Goal: Task Accomplishment & Management: Manage account settings

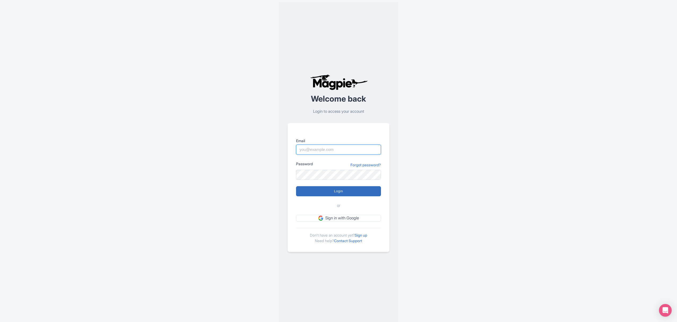
type input "[PERSON_NAME][EMAIL_ADDRESS][PERSON_NAME][DOMAIN_NAME]"
click at [332, 191] on input "Login" at bounding box center [338, 191] width 85 height 10
type input "Logging in..."
click at [353, 164] on link "Forgot password?" at bounding box center [365, 165] width 31 height 6
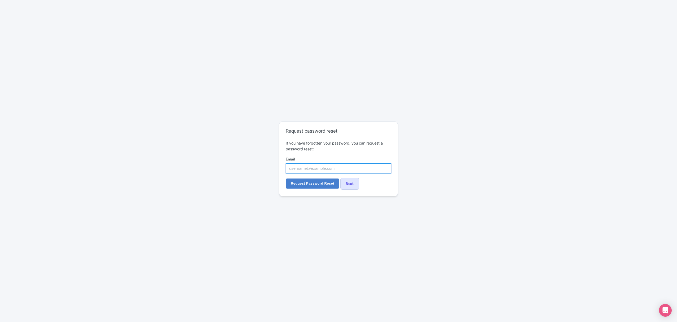
click at [299, 170] on input "Email" at bounding box center [339, 168] width 106 height 10
type input "cynthia.reis@citywonders.com"
click at [305, 182] on input "Request Password Reset" at bounding box center [313, 183] width 54 height 10
click at [302, 189] on input "Reset Password" at bounding box center [305, 186] width 38 height 10
click at [291, 183] on input "Reset Password" at bounding box center [305, 186] width 38 height 10
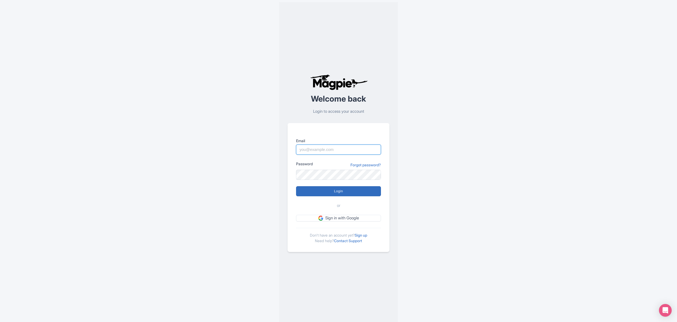
type input "cynthia.reis@citywonders.com"
click at [330, 189] on input "Login" at bounding box center [338, 191] width 85 height 10
type input "Logging in..."
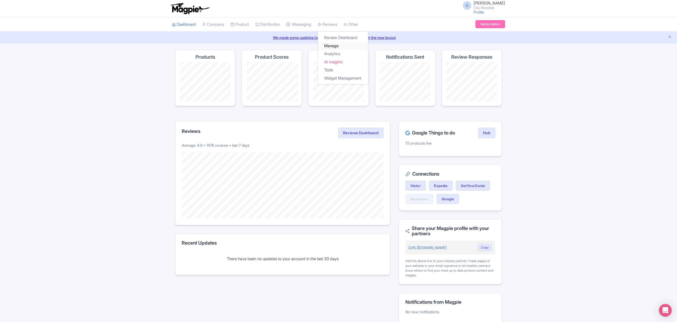
click at [335, 45] on link "Manage" at bounding box center [343, 46] width 50 height 8
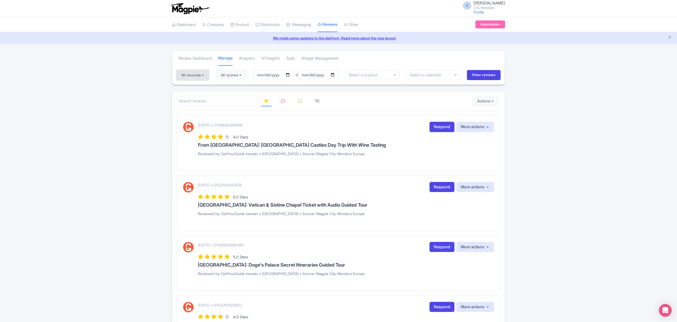
click at [201, 72] on button "All sources" at bounding box center [192, 75] width 33 height 11
click at [185, 87] on link "Select all" at bounding box center [188, 86] width 16 height 5
click at [207, 85] on link "Deselect all" at bounding box center [209, 86] width 20 height 5
checkbox input "false"
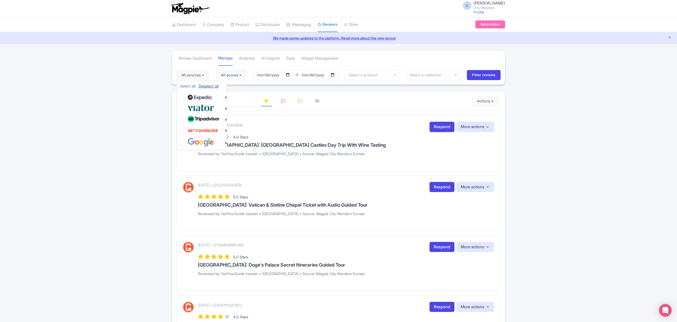
checkbox input "false"
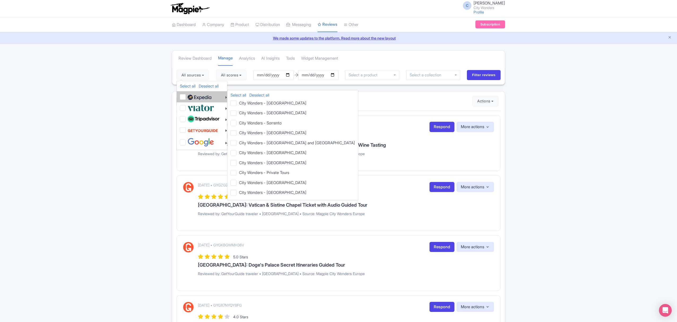
click at [186, 94] on label at bounding box center [198, 96] width 25 height 9
click at [186, 94] on input "checkbox" at bounding box center [187, 93] width 3 height 3
checkbox input "true"
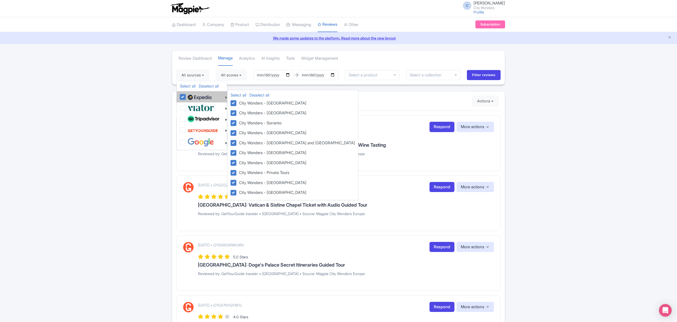
checkbox input "true"
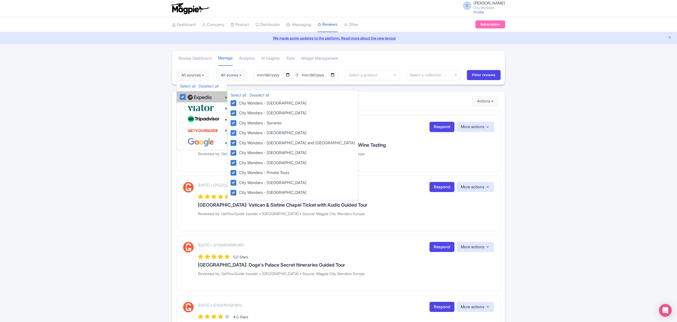
checkbox input "true"
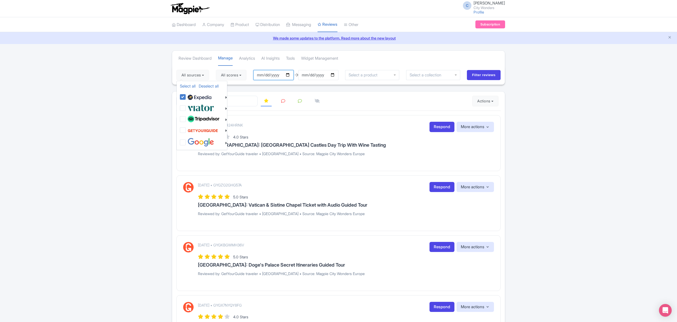
click at [275, 77] on input "2025-06-05" at bounding box center [273, 75] width 40 height 10
click at [289, 74] on input "2025-06-05" at bounding box center [273, 75] width 40 height 10
type input "[DATE]"
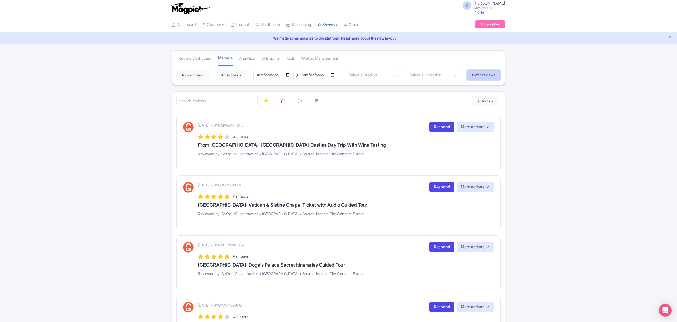
click at [483, 76] on input "Filter reviews" at bounding box center [484, 75] width 34 height 10
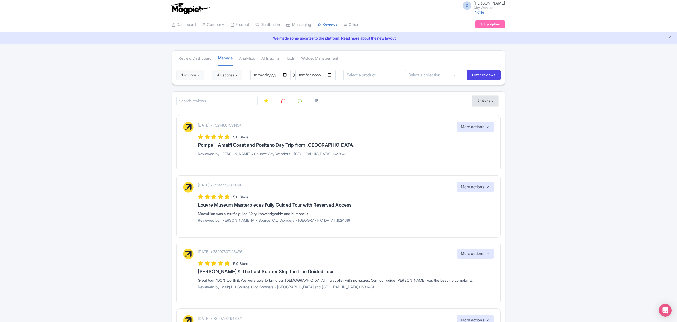
click at [485, 103] on button "Actions" at bounding box center [485, 101] width 26 height 11
click at [497, 114] on link "Import new reviews" at bounding box center [503, 114] width 62 height 10
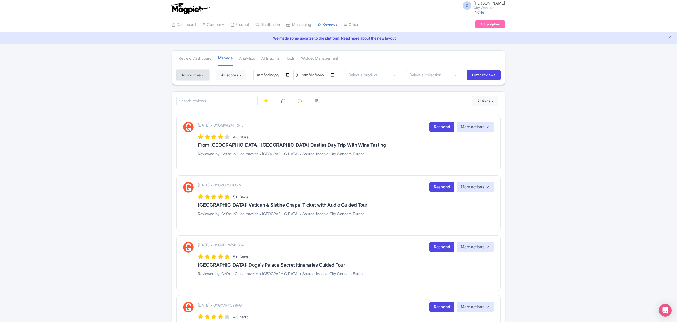
click at [191, 72] on button "All sources" at bounding box center [192, 75] width 33 height 11
click at [191, 88] on link "Select all" at bounding box center [188, 86] width 16 height 5
checkbox input "true"
click at [214, 83] on ul "Select all Deselect all Select all Deselect all City Wonders - Vatican City Won…" at bounding box center [201, 115] width 51 height 69
click at [204, 85] on link "Deselect all" at bounding box center [209, 86] width 20 height 5
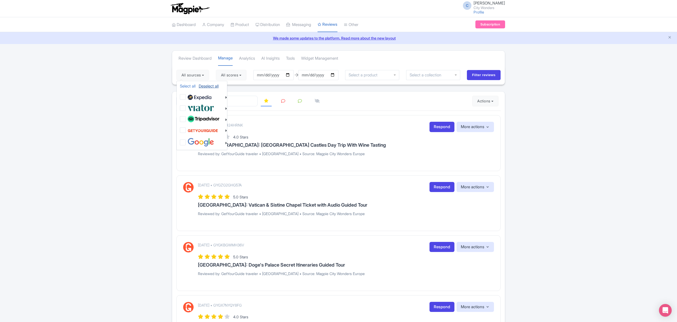
checkbox input "false"
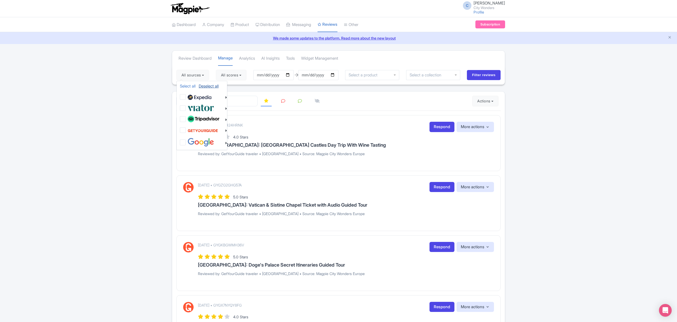
checkbox input "false"
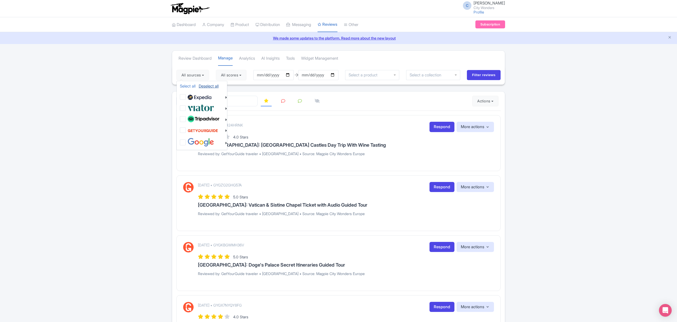
checkbox input "false"
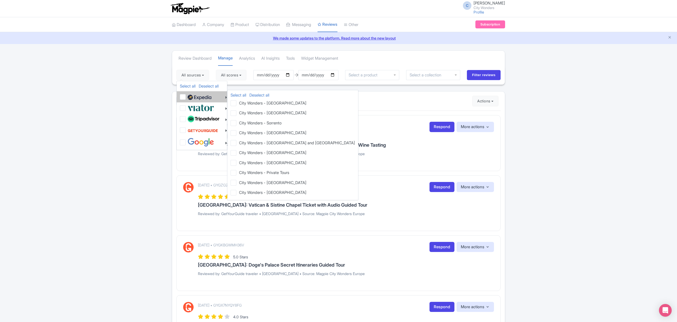
click at [185, 94] on div at bounding box center [203, 96] width 47 height 9
click at [186, 98] on label at bounding box center [198, 96] width 25 height 9
click at [186, 96] on input "checkbox" at bounding box center [187, 93] width 3 height 3
checkbox input "true"
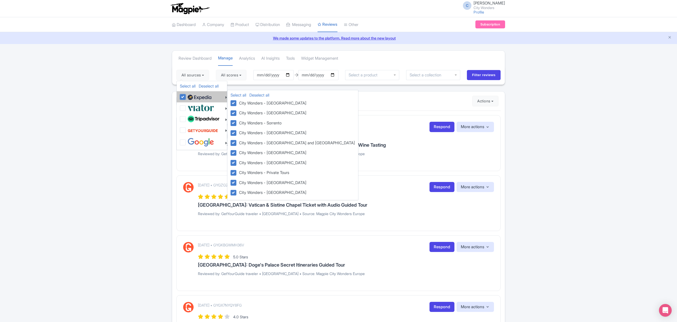
checkbox input "true"
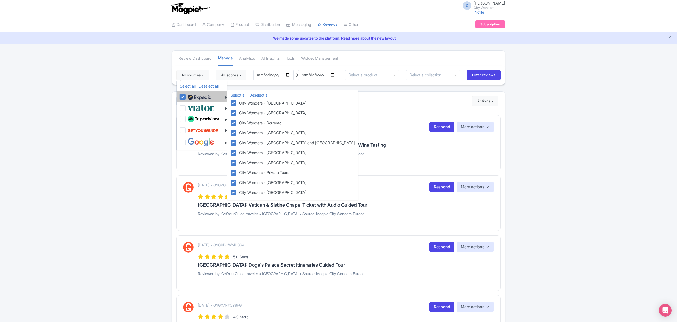
checkbox input "true"
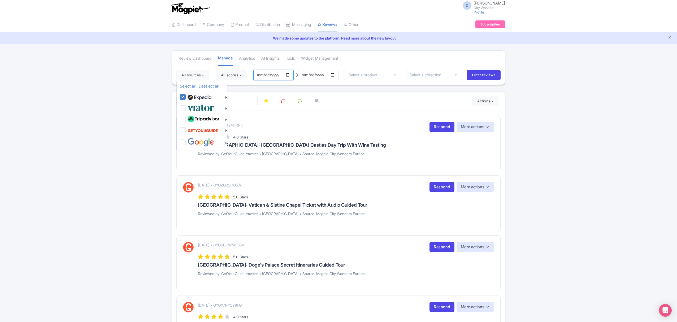
click at [270, 75] on input "2025-06-05" at bounding box center [273, 75] width 40 height 10
click at [289, 72] on input "2025-06-05" at bounding box center [273, 75] width 40 height 10
click at [291, 74] on input "[DATE]" at bounding box center [273, 75] width 40 height 10
type input "2025-08-21"
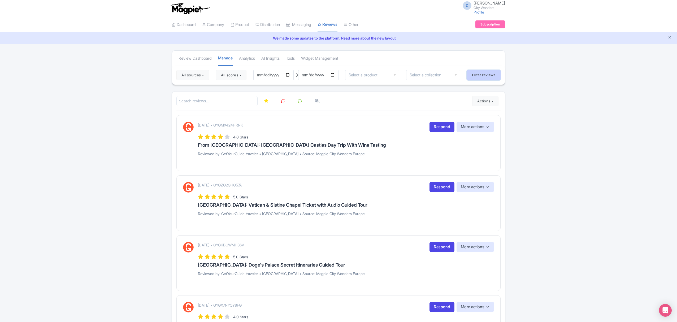
click at [483, 73] on input "Filter reviews" at bounding box center [484, 75] width 34 height 10
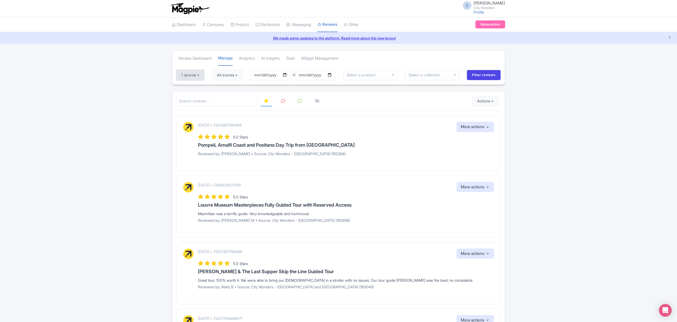
click at [201, 73] on button "1 source" at bounding box center [190, 75] width 28 height 11
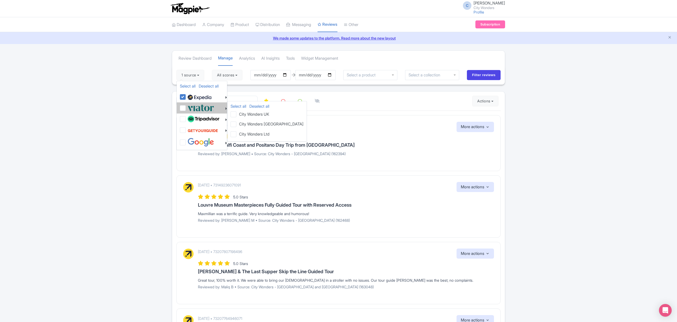
click at [186, 109] on label at bounding box center [200, 107] width 28 height 9
click at [186, 107] on input "checkbox" at bounding box center [187, 104] width 3 height 3
checkbox input "true"
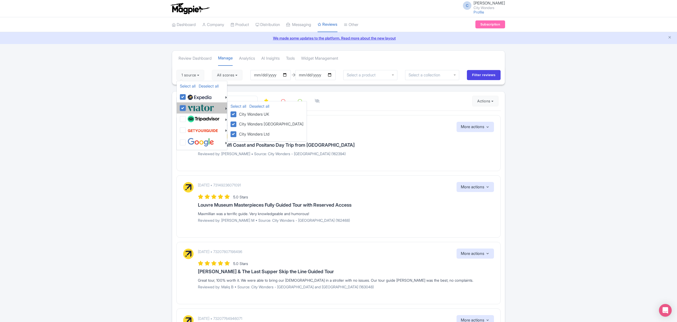
checkbox input "true"
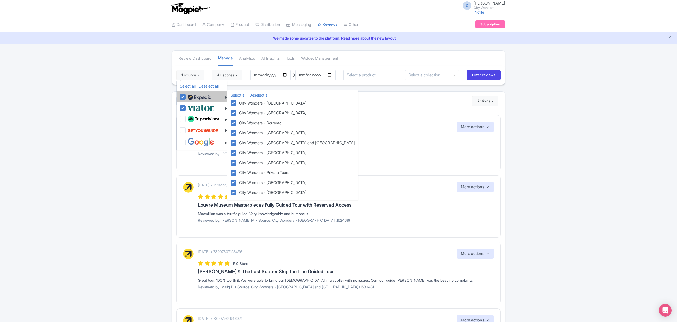
click at [186, 98] on label at bounding box center [198, 96] width 25 height 9
click at [186, 96] on input "checkbox" at bounding box center [187, 93] width 3 height 3
checkbox input "false"
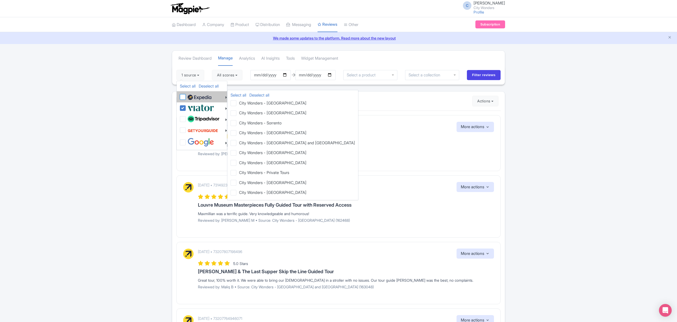
checkbox input "false"
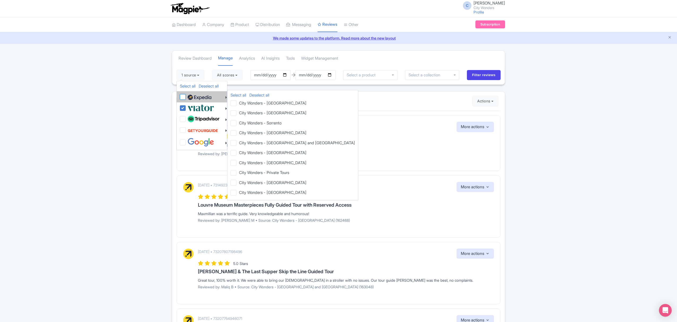
checkbox input "false"
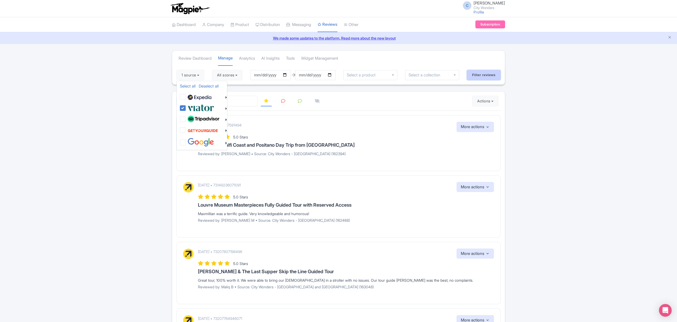
click at [493, 74] on input "Filter reviews" at bounding box center [484, 75] width 34 height 10
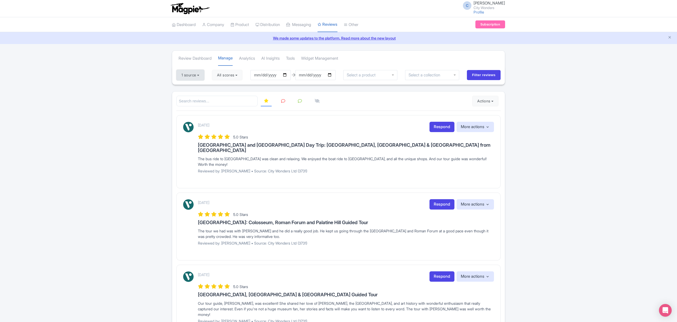
click at [202, 74] on button "1 source" at bounding box center [190, 75] width 28 height 11
click at [190, 87] on link "Select all" at bounding box center [188, 86] width 16 height 5
checkbox input "true"
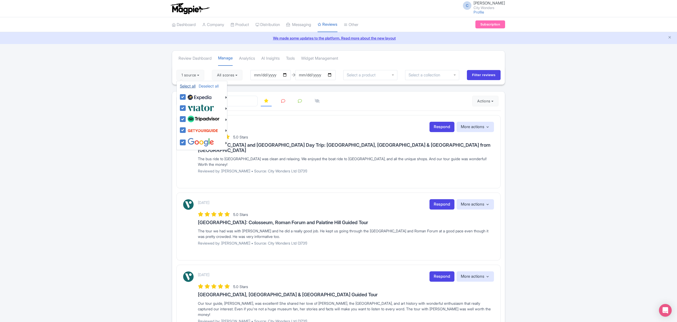
checkbox input "true"
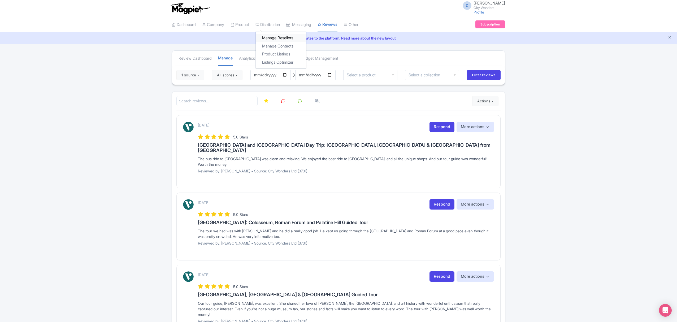
click at [280, 39] on link "Manage Resellers" at bounding box center [281, 38] width 50 height 8
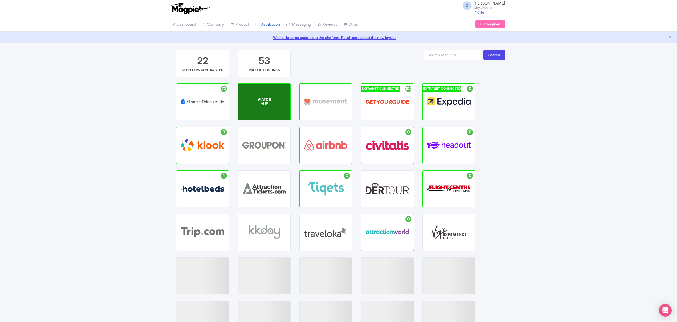
click at [268, 106] on p "HUB" at bounding box center [265, 104] width 14 height 5
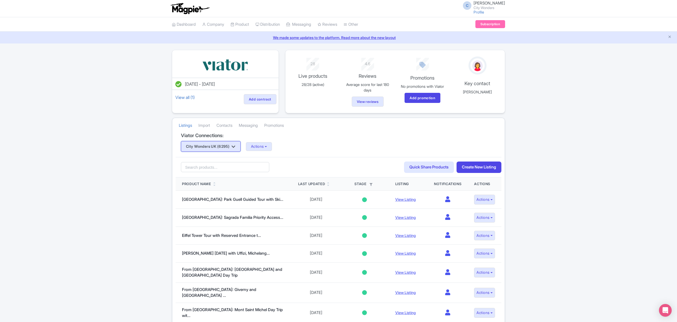
click at [224, 147] on button "City Wonders UK (6295)" at bounding box center [211, 146] width 60 height 11
click at [222, 163] on link "City Wonders UK (6295)" at bounding box center [226, 165] width 90 height 8
click at [272, 148] on button "Actions" at bounding box center [259, 146] width 26 height 9
click at [272, 146] on button "Actions" at bounding box center [259, 146] width 26 height 9
click at [284, 157] on link "Update Connection" at bounding box center [280, 158] width 68 height 8
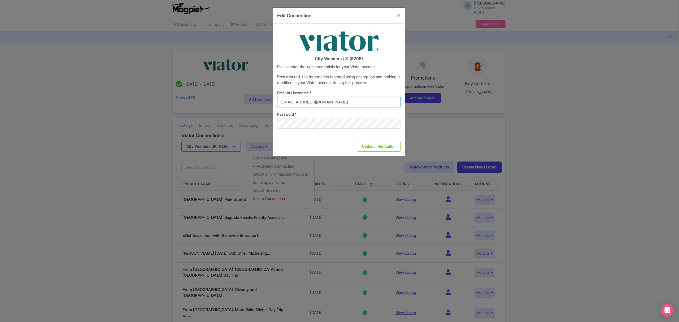
drag, startPoint x: 351, startPoint y: 100, endPoint x: 247, endPoint y: 95, distance: 104.6
click at [247, 95] on div "Edit Connection City Wonders UK (6295) Please enter the login credentials for y…" at bounding box center [339, 161] width 679 height 322
type input "cynthia.reis@citywonders.com"
click at [264, 121] on div "Edit Connection City Wonders UK (6295) Please enter the login credentials for y…" at bounding box center [339, 161] width 679 height 322
click at [357, 142] on input "Update Information" at bounding box center [378, 147] width 43 height 10
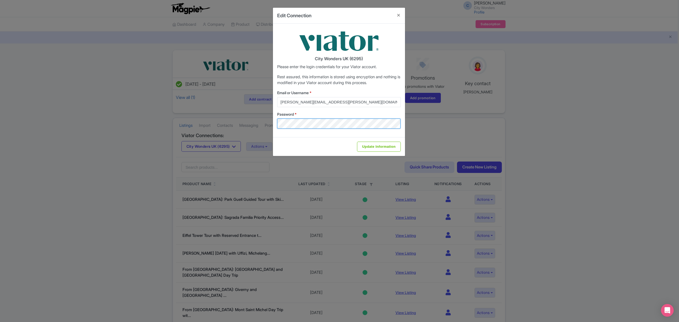
type input "Saving..."
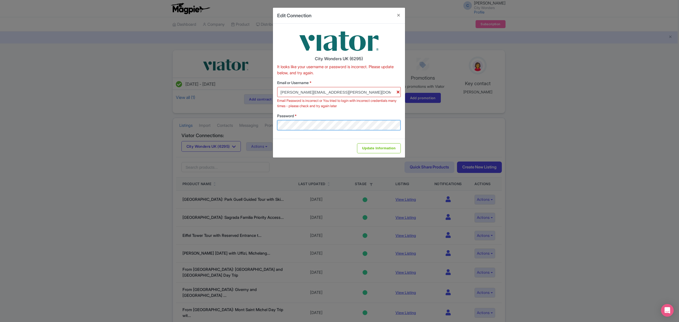
click at [274, 125] on div "City Wonders UK (6295) It looks like your username or password is incorrect. Pl…" at bounding box center [339, 81] width 132 height 115
click at [398, 147] on input "Update Information" at bounding box center [378, 148] width 43 height 10
type input "Saving..."
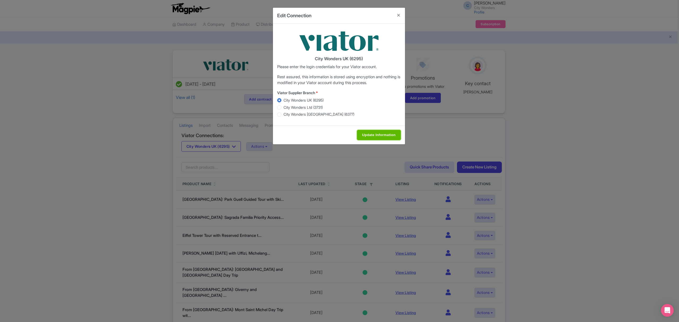
click at [380, 136] on input "Update Information" at bounding box center [378, 135] width 43 height 10
type input "Saving..."
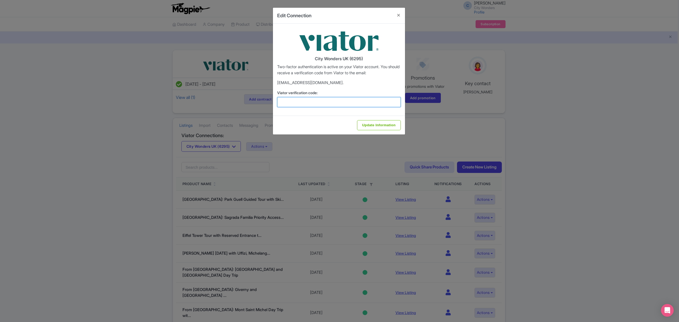
click at [321, 102] on input "Viator verification code:" at bounding box center [339, 102] width 124 height 10
click at [399, 15] on button "Close" at bounding box center [398, 15] width 13 height 15
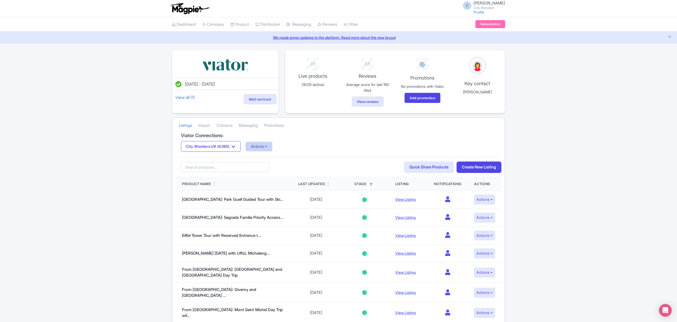
click at [265, 151] on button "Actions" at bounding box center [259, 146] width 26 height 9
click at [272, 160] on link "Update Connection" at bounding box center [280, 158] width 68 height 8
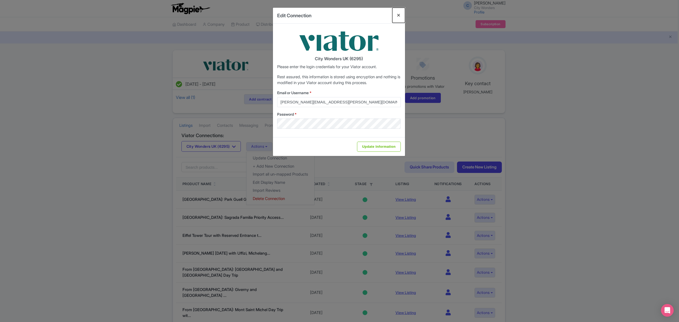
click at [398, 15] on button "Close" at bounding box center [398, 15] width 13 height 15
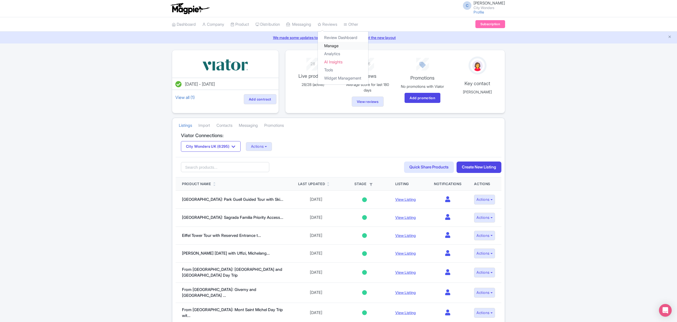
click at [336, 46] on link "Manage" at bounding box center [343, 46] width 50 height 8
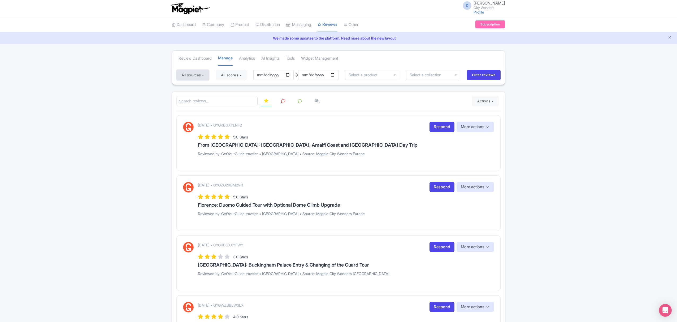
click at [204, 73] on button "All sources" at bounding box center [192, 75] width 33 height 11
click at [188, 86] on link "Select all" at bounding box center [188, 86] width 16 height 5
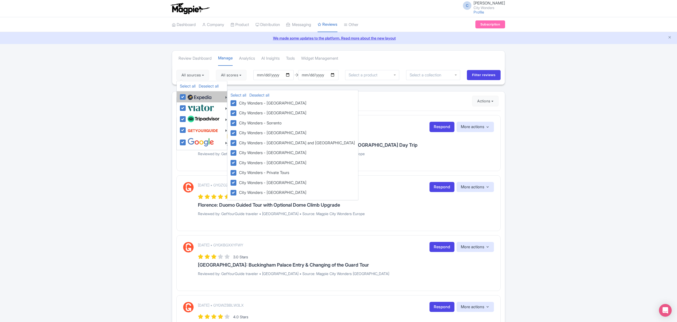
click at [186, 100] on label at bounding box center [198, 96] width 25 height 9
click at [186, 96] on input "checkbox" at bounding box center [187, 93] width 3 height 3
checkbox input "false"
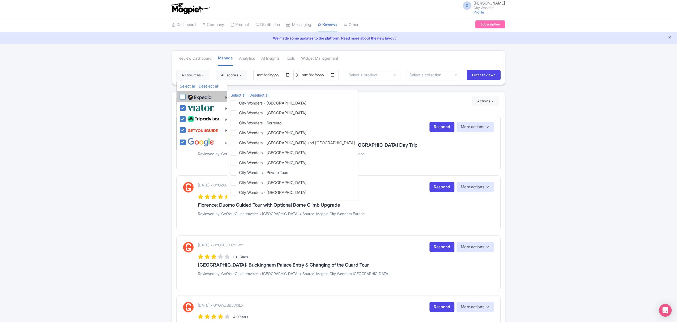
checkbox input "false"
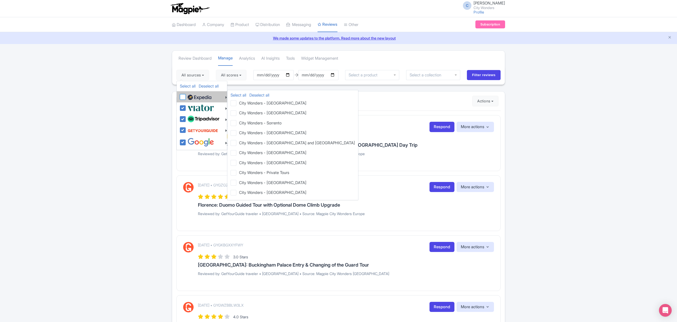
checkbox input "false"
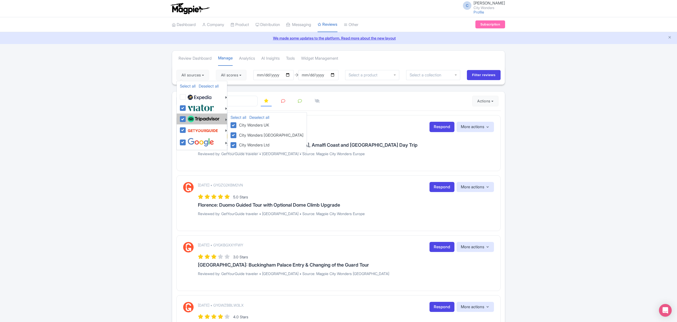
click at [186, 120] on label at bounding box center [202, 119] width 33 height 9
click at [186, 118] on input "checkbox" at bounding box center [187, 116] width 3 height 3
checkbox input "false"
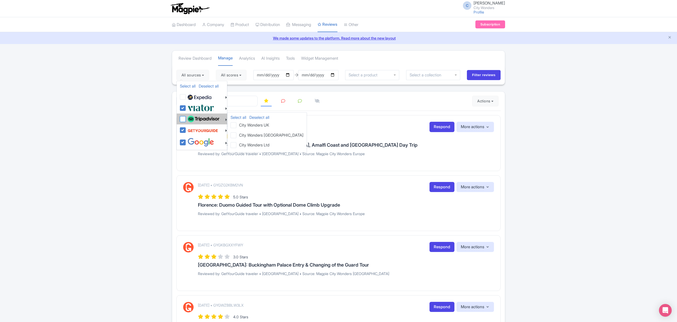
checkbox input "false"
click at [181, 116] on div at bounding box center [203, 119] width 47 height 9
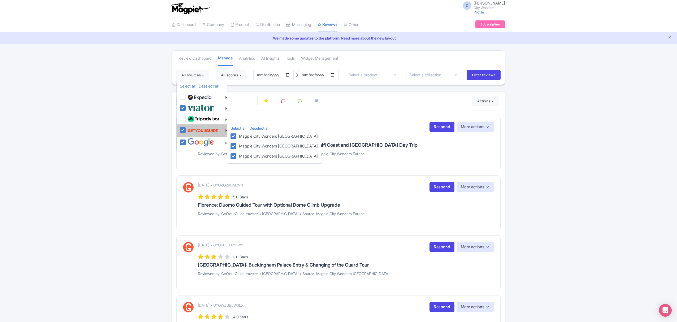
click at [186, 130] on label at bounding box center [202, 130] width 32 height 10
click at [186, 129] on input "checkbox" at bounding box center [187, 126] width 3 height 3
checkbox input "false"
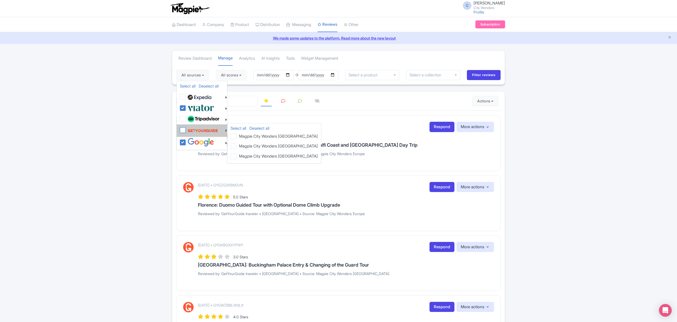
checkbox input "false"
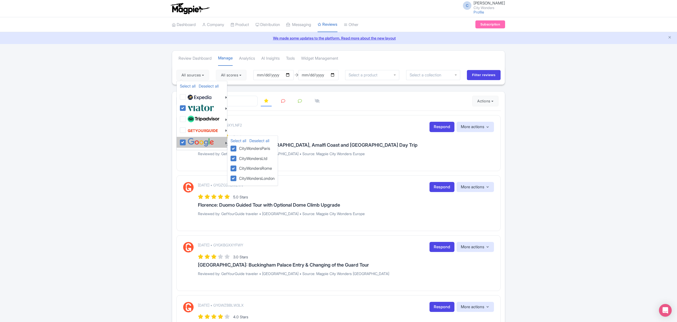
click at [186, 143] on label at bounding box center [200, 142] width 28 height 9
click at [186, 141] on input "checkbox" at bounding box center [187, 139] width 3 height 3
checkbox input "false"
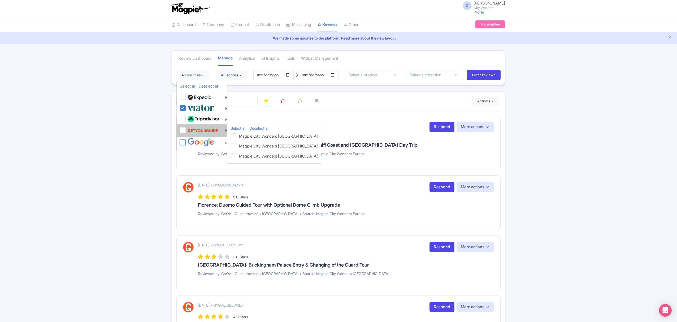
checkbox input "false"
click at [186, 118] on label at bounding box center [202, 119] width 33 height 9
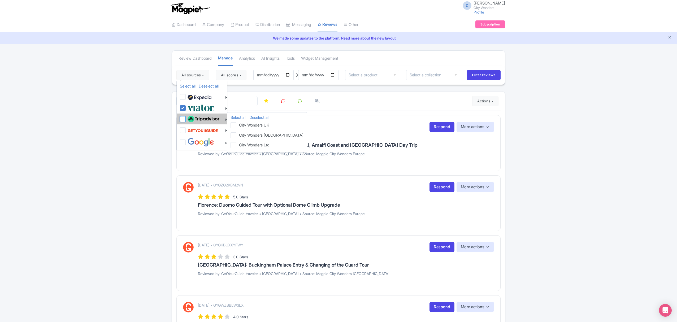
click at [186, 118] on input "checkbox" at bounding box center [187, 116] width 3 height 3
checkbox input "true"
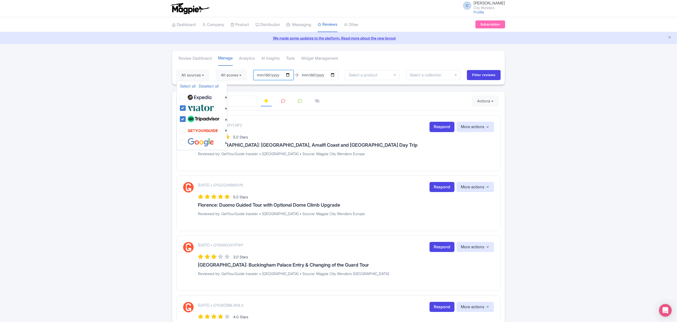
click at [287, 73] on input "2025-06-05" at bounding box center [273, 75] width 40 height 10
type input "2025-09-03"
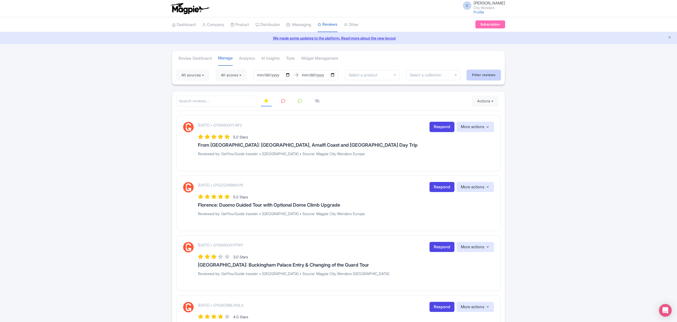
click at [485, 76] on input "Filter reviews" at bounding box center [484, 75] width 34 height 10
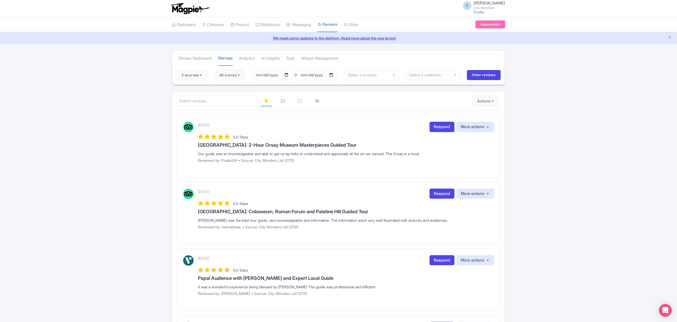
click at [246, 24] on link "Product" at bounding box center [239, 25] width 19 height 15
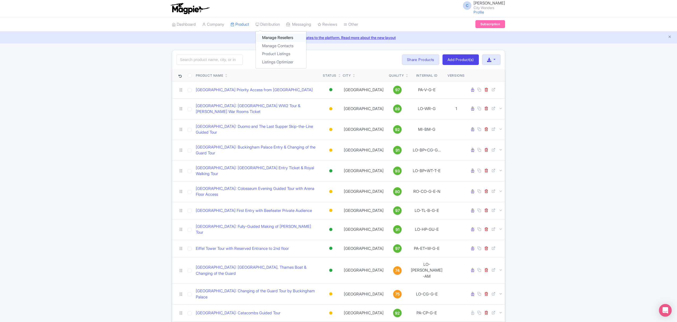
click at [272, 36] on link "Manage Resellers" at bounding box center [281, 38] width 50 height 8
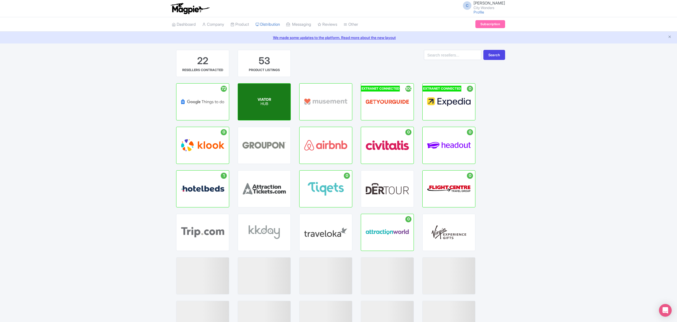
click at [271, 100] on span "VIATOR" at bounding box center [265, 99] width 14 height 5
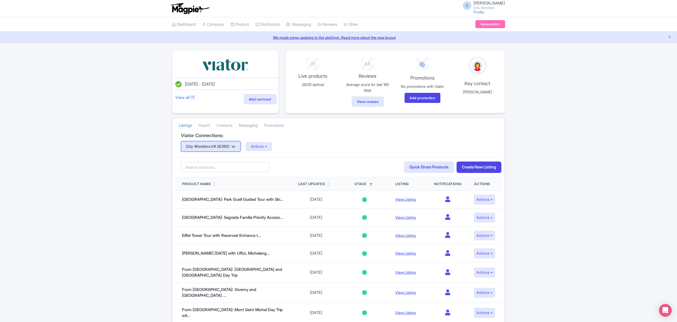
click at [235, 148] on icon "button" at bounding box center [234, 147] width 4 height 4
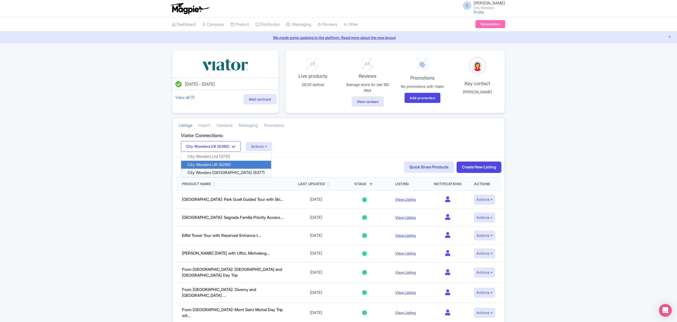
click at [211, 175] on link "City Wonders [GEOGRAPHIC_DATA] (6377)" at bounding box center [226, 173] width 90 height 8
click at [264, 148] on button "Actions" at bounding box center [259, 146] width 26 height 9
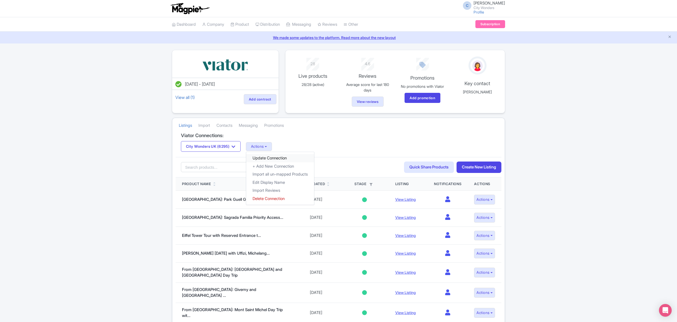
click at [272, 156] on link "Update Connection" at bounding box center [280, 158] width 68 height 8
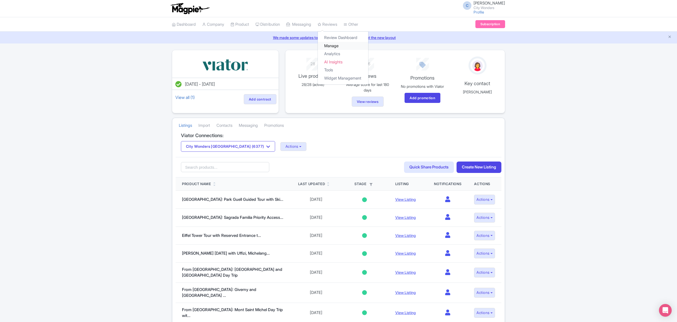
click at [338, 43] on link "Manage" at bounding box center [343, 46] width 50 height 8
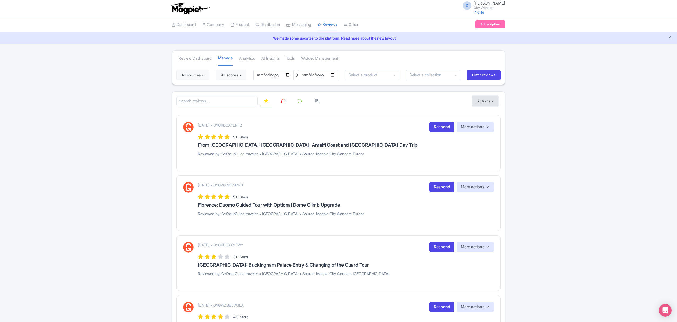
click at [486, 100] on button "Actions" at bounding box center [485, 101] width 26 height 11
click at [270, 74] on input "[DATE]" at bounding box center [273, 75] width 40 height 10
click at [290, 74] on input "[DATE]" at bounding box center [273, 75] width 40 height 10
type input "[DATE]"
click at [481, 100] on button "Actions" at bounding box center [485, 101] width 26 height 11
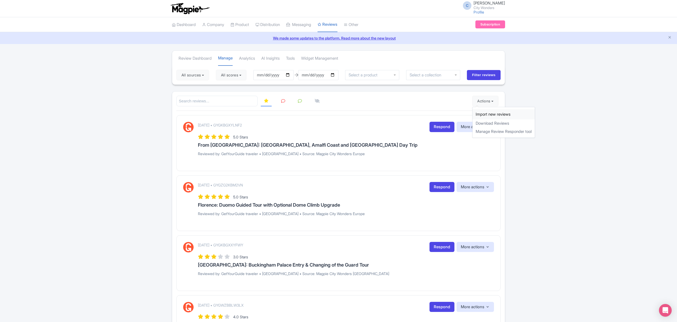
click at [486, 114] on link "Import new reviews" at bounding box center [503, 114] width 62 height 10
click at [190, 76] on button "All sources" at bounding box center [192, 75] width 33 height 11
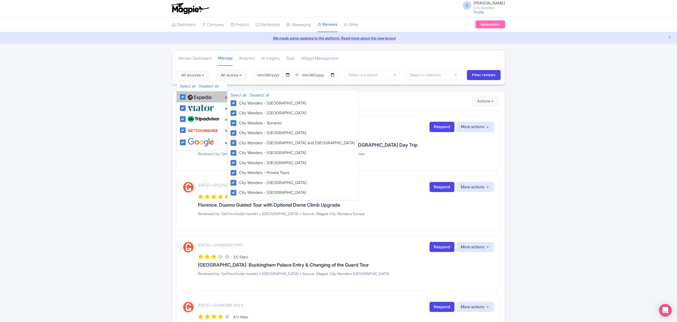
click at [186, 98] on label at bounding box center [198, 96] width 25 height 9
click at [186, 96] on input "checkbox" at bounding box center [187, 93] width 3 height 3
checkbox input "false"
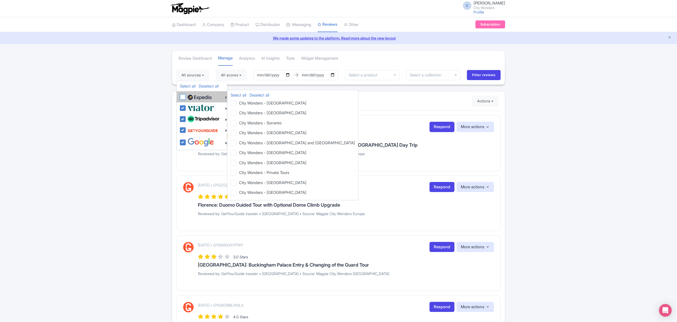
checkbox input "false"
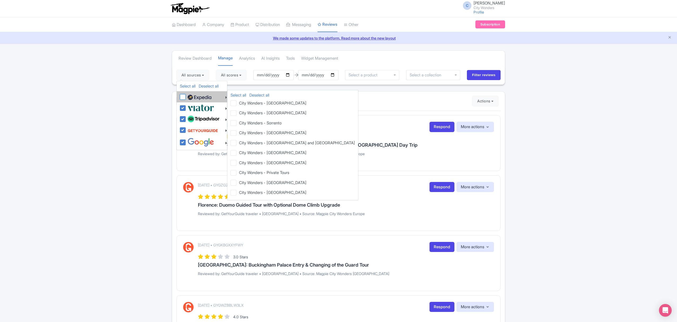
checkbox input "false"
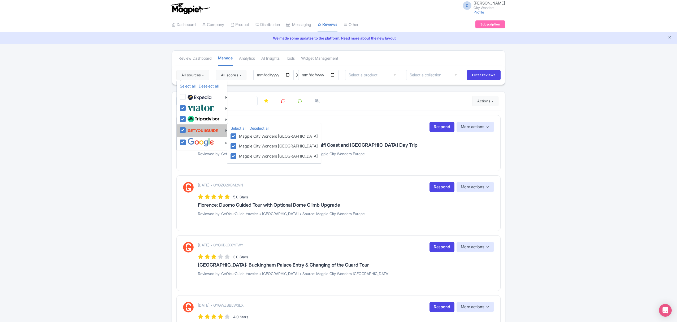
click at [186, 132] on label at bounding box center [202, 130] width 32 height 10
click at [186, 129] on input "checkbox" at bounding box center [187, 126] width 3 height 3
checkbox input "false"
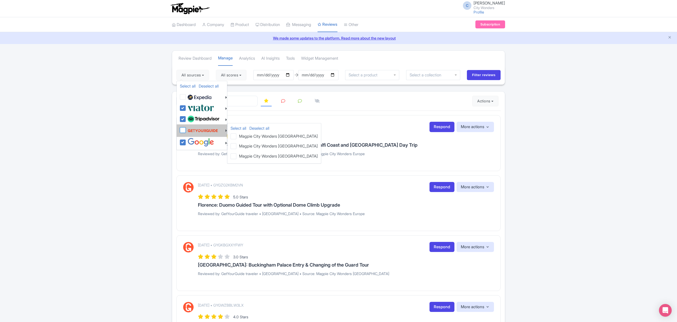
checkbox input "false"
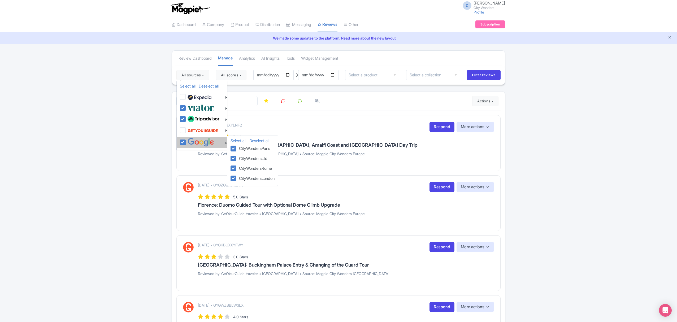
click at [186, 143] on label at bounding box center [200, 142] width 28 height 9
click at [186, 141] on input "checkbox" at bounding box center [187, 139] width 3 height 3
checkbox input "false"
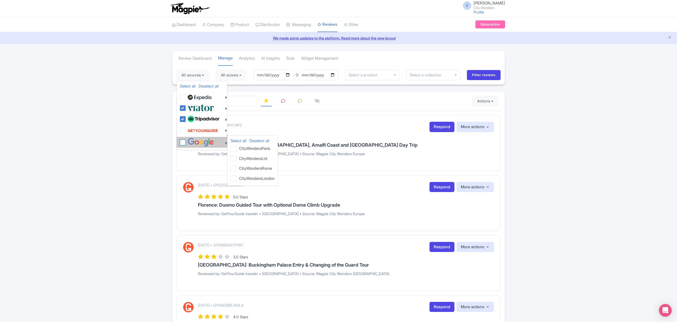
checkbox input "false"
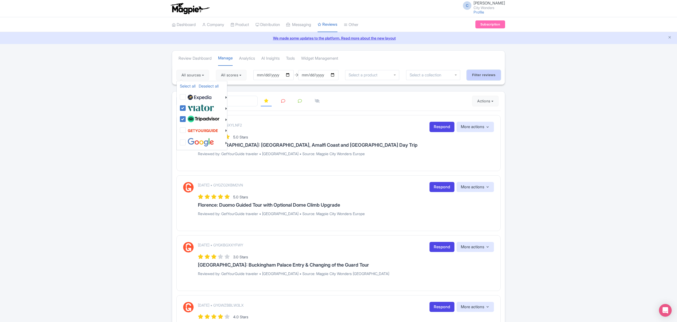
click at [490, 77] on input "Filter reviews" at bounding box center [484, 75] width 34 height 10
